Goal: Information Seeking & Learning: Learn about a topic

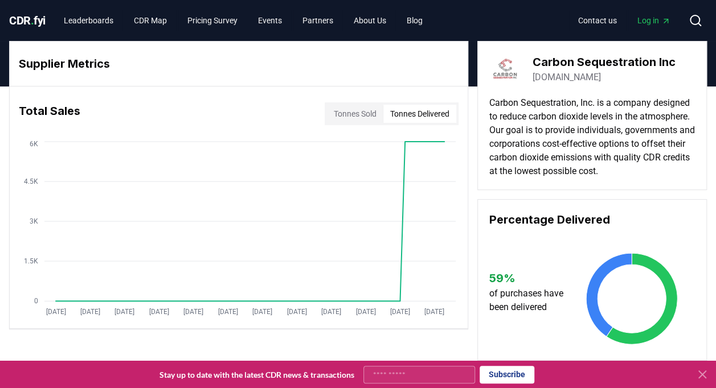
click at [681, 20] on div "Contact us Log in Search" at bounding box center [570, 20] width 276 height 23
click at [701, 18] on button "Search" at bounding box center [695, 20] width 23 height 23
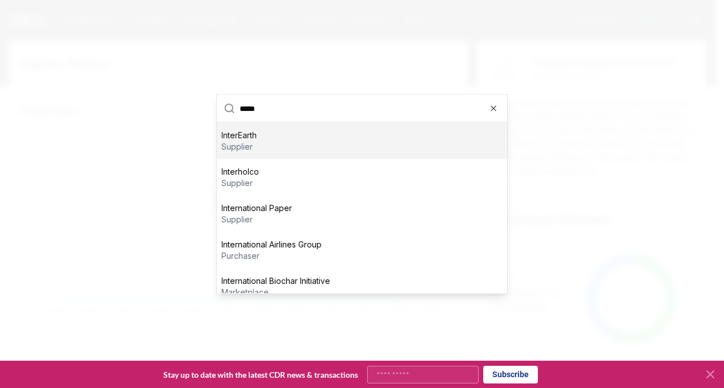
type input "*****"
click at [367, 132] on div "InterEarth supplier" at bounding box center [362, 141] width 290 height 36
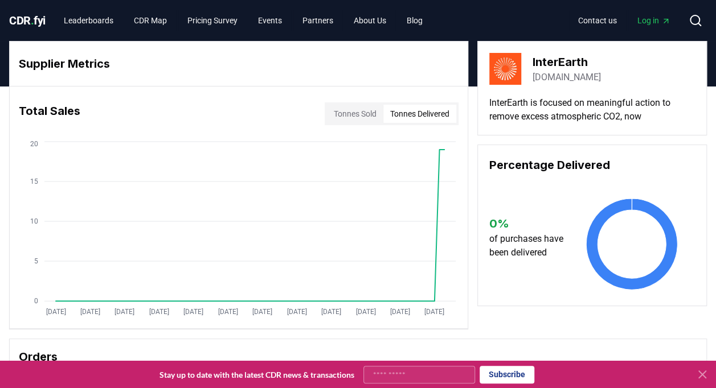
click at [424, 116] on button "Tonnes Delivered" at bounding box center [419, 114] width 73 height 18
click at [358, 110] on button "Tonnes Sold" at bounding box center [355, 114] width 56 height 18
click at [429, 116] on button "Tonnes Delivered" at bounding box center [419, 114] width 73 height 18
